Goal: Information Seeking & Learning: Learn about a topic

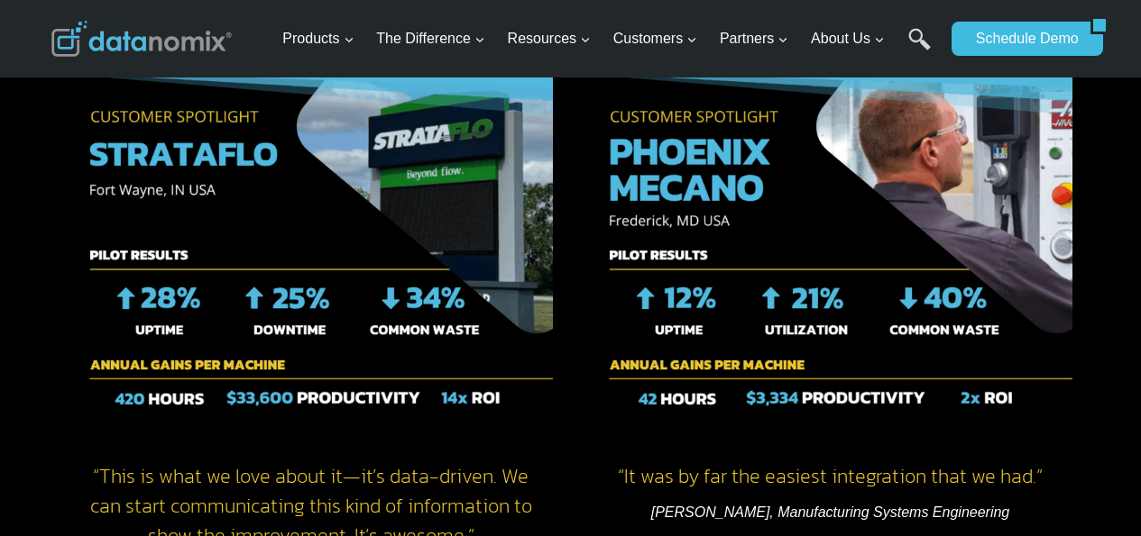
scroll to position [2795, 0]
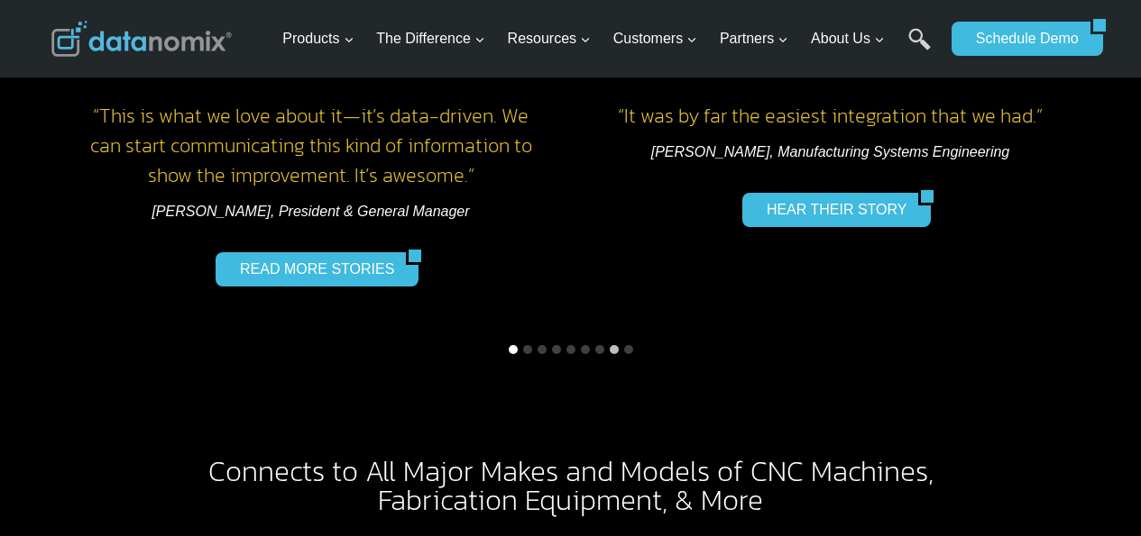
click at [512, 345] on button "Go to slide 1" at bounding box center [513, 349] width 9 height 9
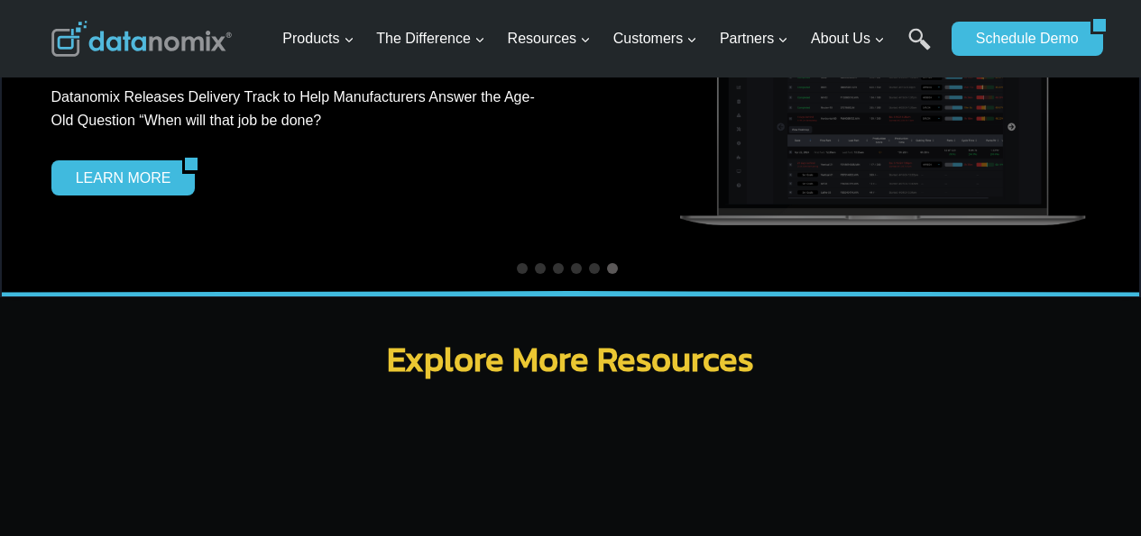
scroll to position [5230, 0]
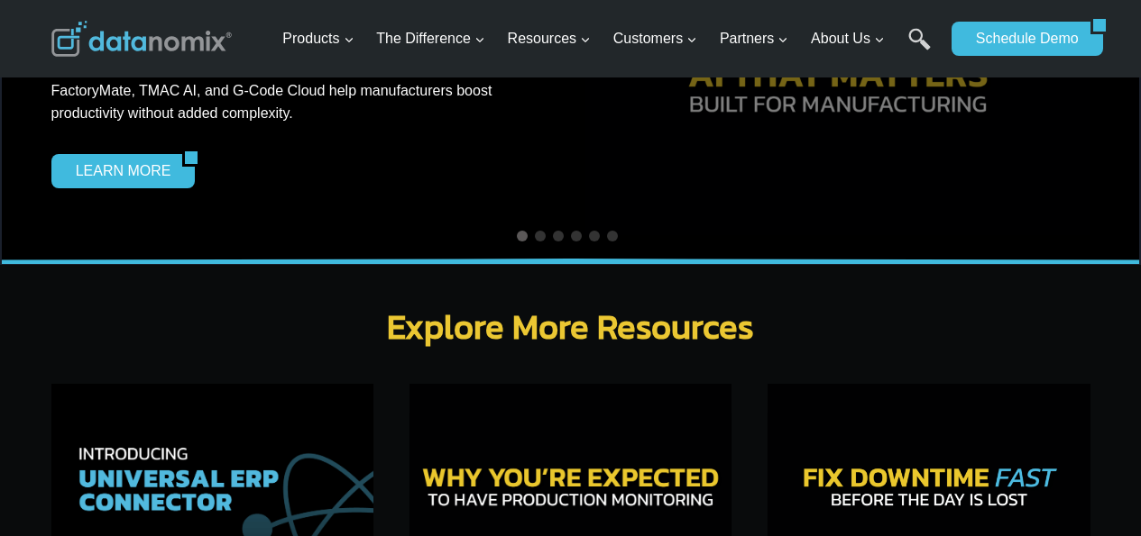
click at [504, 408] on img at bounding box center [570, 491] width 322 height 215
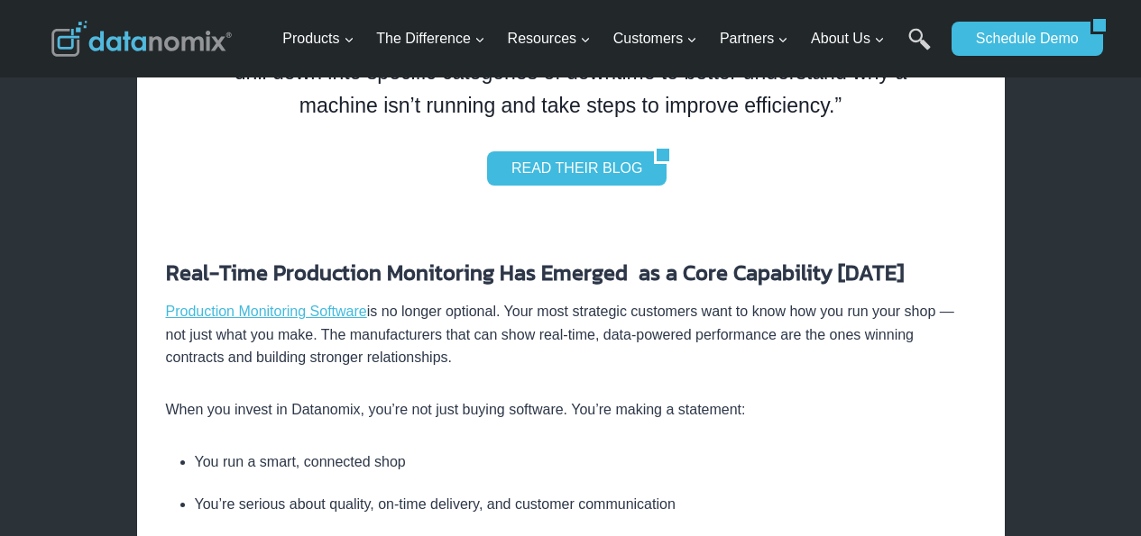
scroll to position [2525, 0]
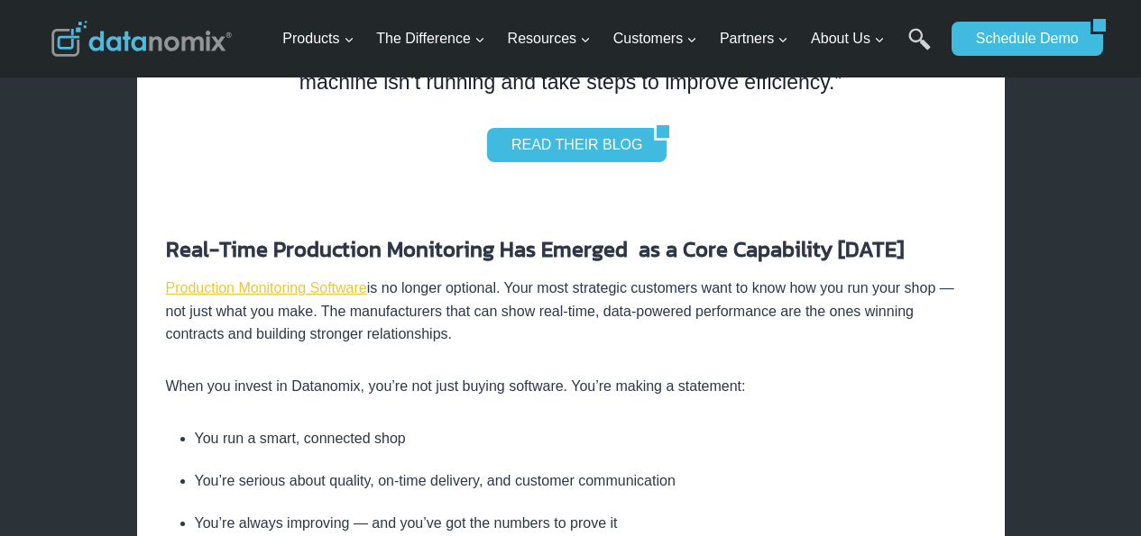
click at [232, 288] on link "Production Monitoring Software" at bounding box center [266, 287] width 201 height 15
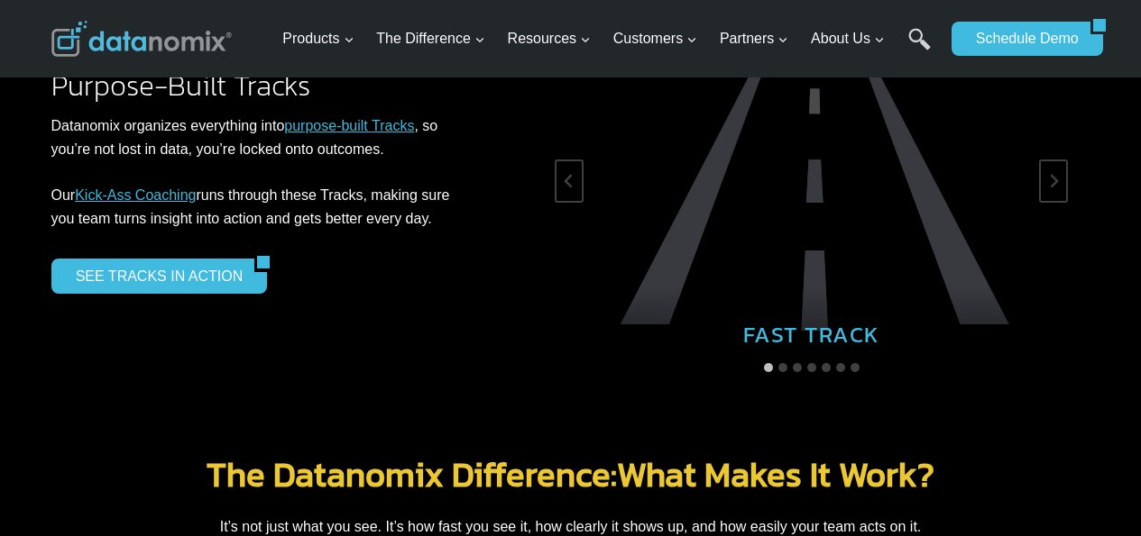
scroll to position [2976, 0]
